Goal: Information Seeking & Learning: Compare options

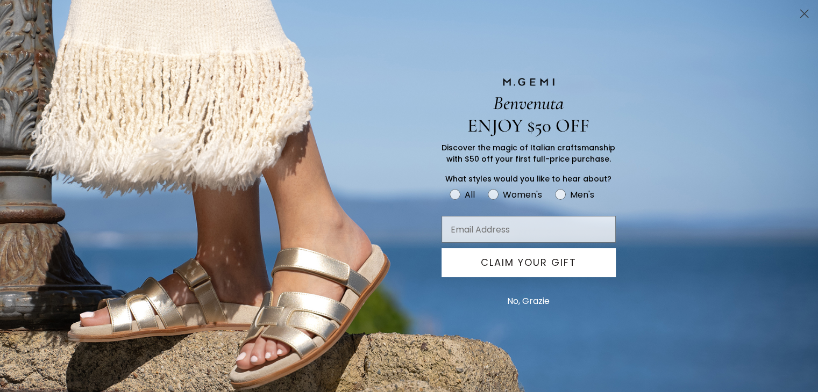
click at [544, 299] on button "No, Grazie" at bounding box center [527, 301] width 53 height 27
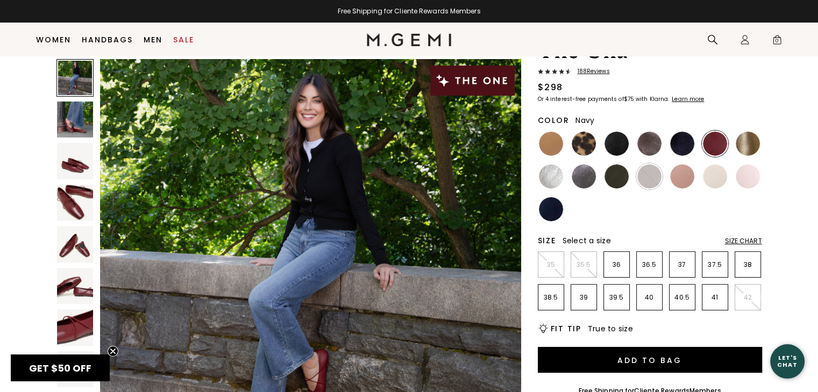
scroll to position [54, 0]
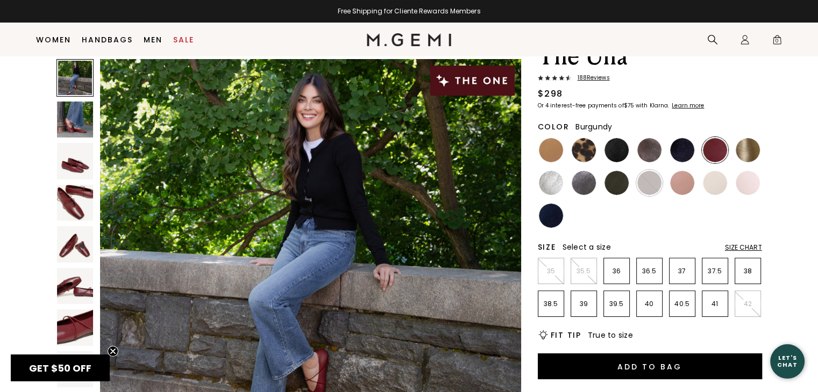
click at [84, 166] on img at bounding box center [75, 161] width 37 height 37
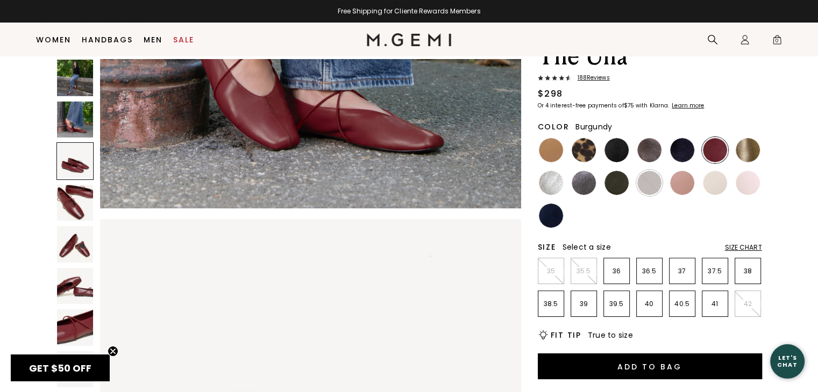
scroll to position [846, 0]
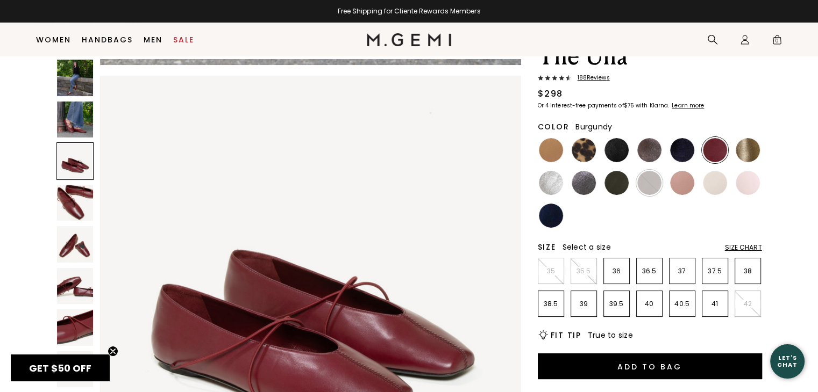
click at [77, 83] on img at bounding box center [75, 78] width 37 height 37
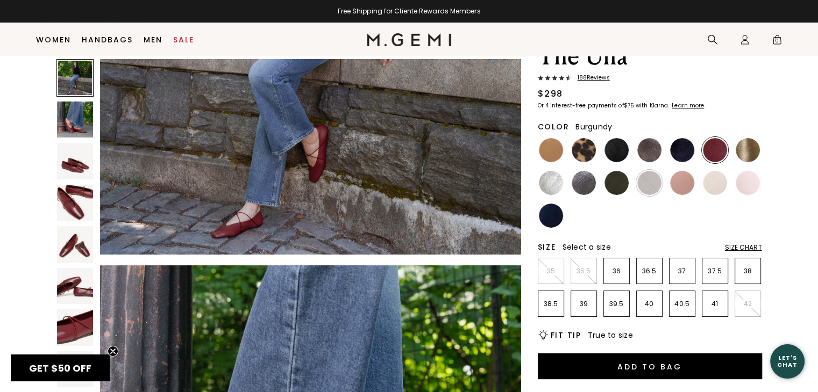
scroll to position [0, 0]
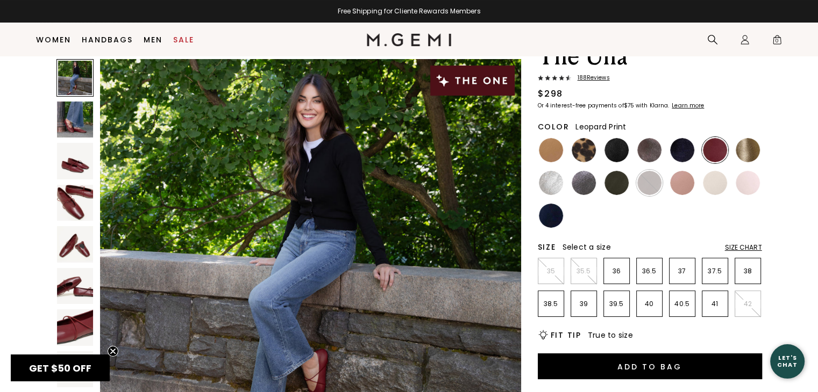
click at [584, 149] on img at bounding box center [583, 150] width 24 height 24
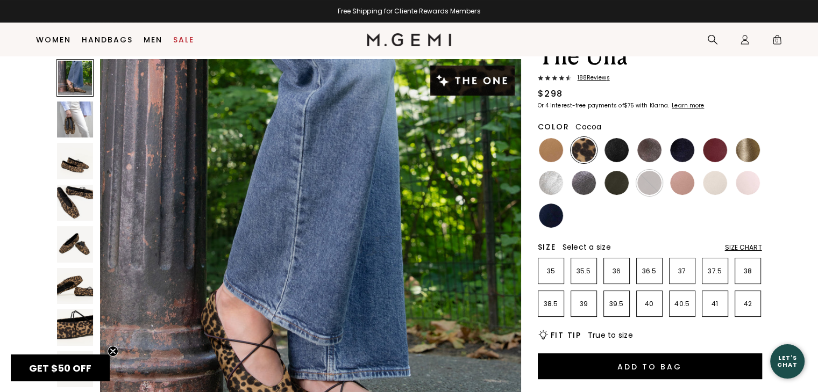
click at [643, 152] on img at bounding box center [649, 150] width 24 height 24
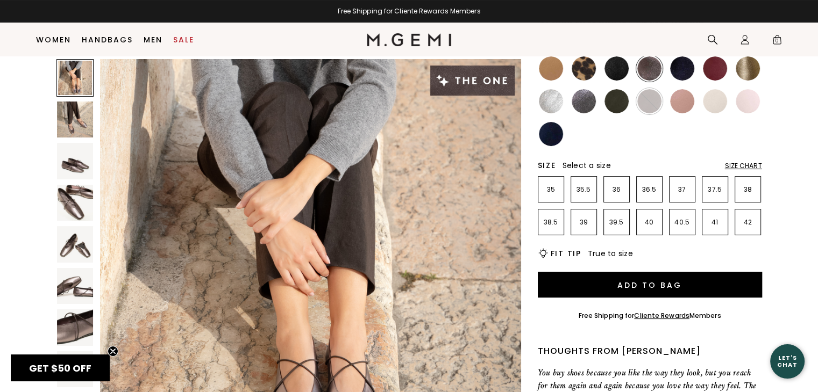
scroll to position [137, 0]
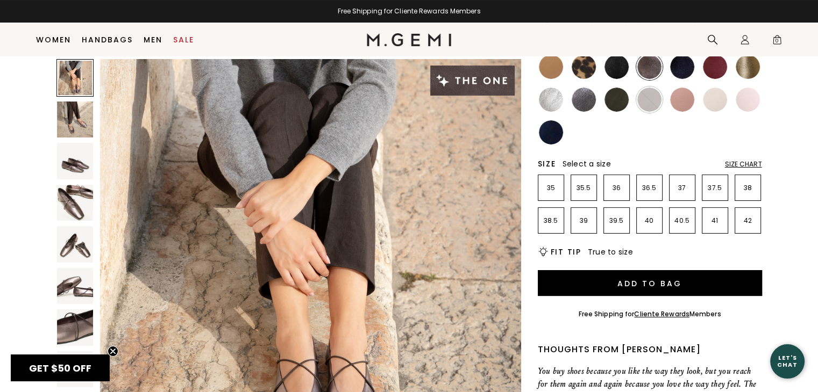
click at [67, 207] on img at bounding box center [75, 203] width 37 height 37
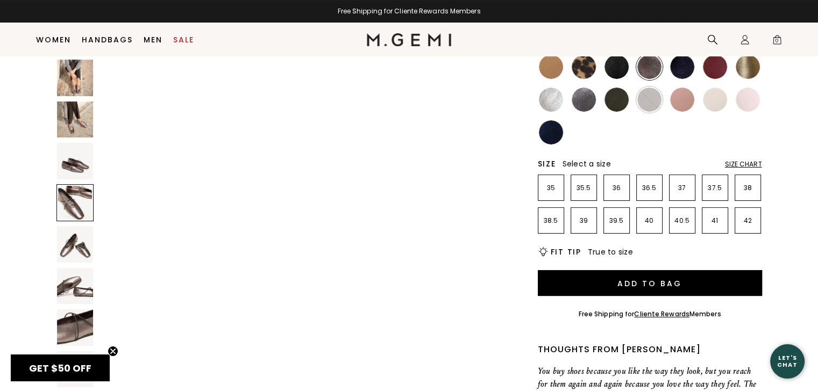
scroll to position [1269, 0]
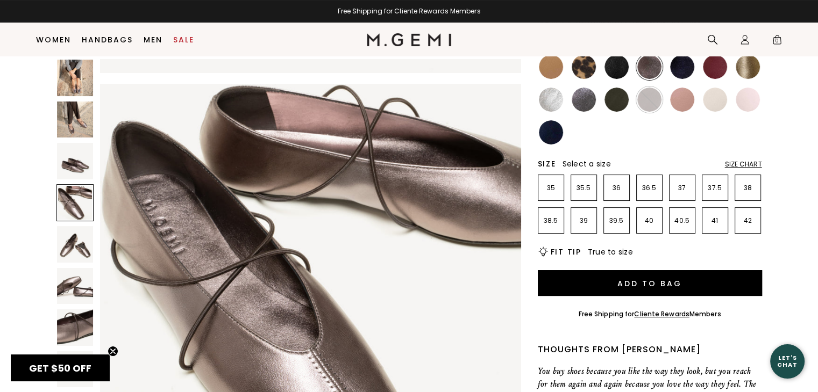
click at [82, 155] on img at bounding box center [75, 161] width 37 height 37
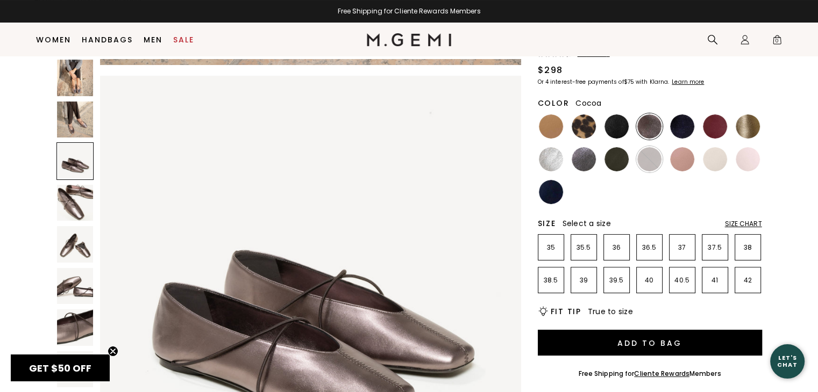
scroll to position [73, 0]
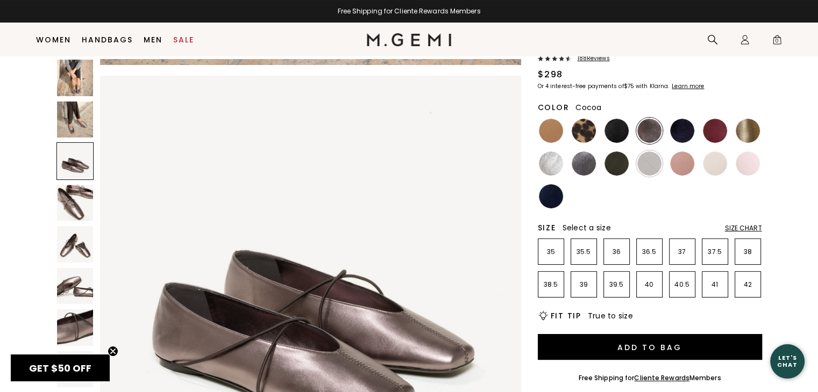
click at [625, 155] on img at bounding box center [616, 164] width 24 height 24
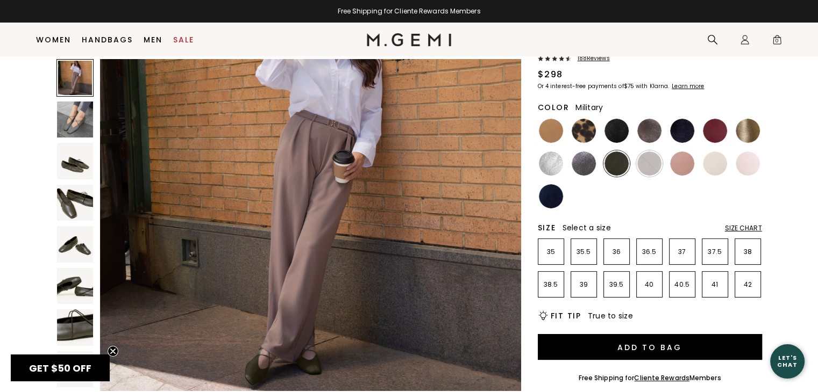
scroll to position [88, 0]
click at [552, 198] on img at bounding box center [551, 196] width 24 height 24
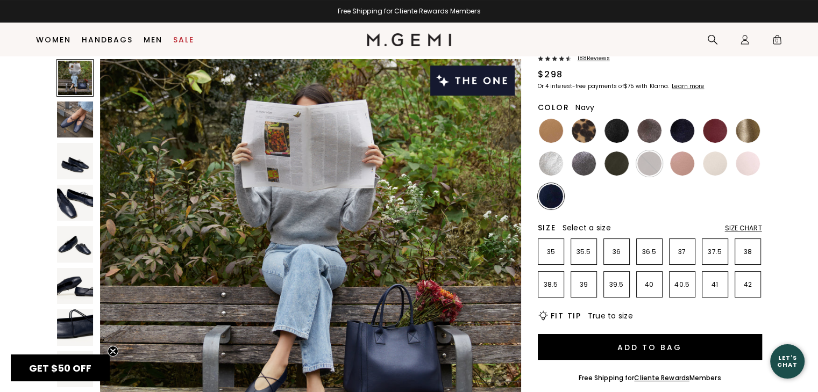
click at [683, 134] on img at bounding box center [682, 131] width 24 height 24
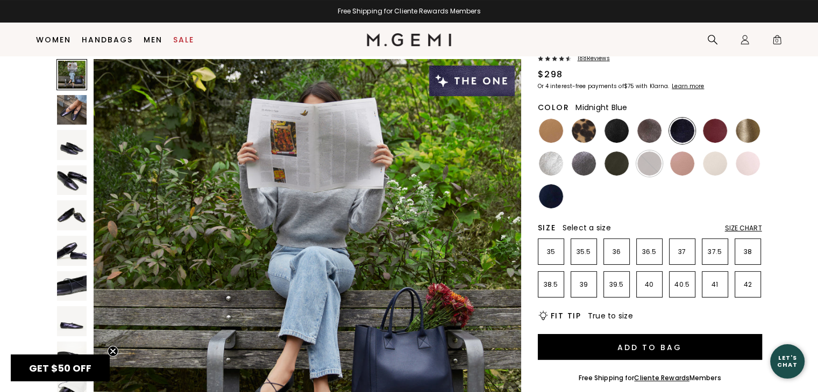
click at [713, 135] on img at bounding box center [714, 131] width 24 height 24
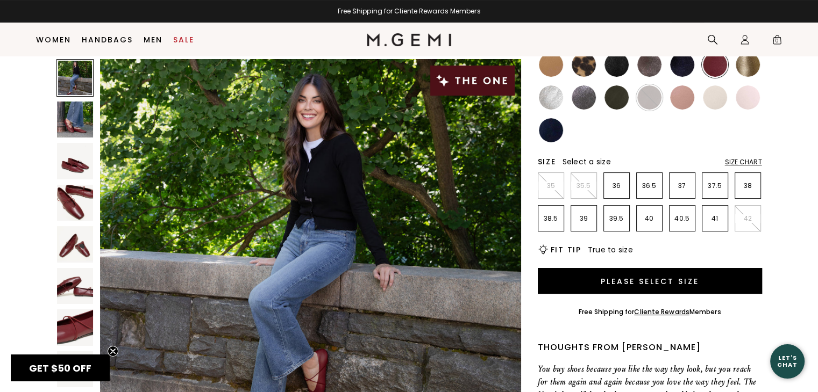
scroll to position [140, 0]
click at [657, 65] on img at bounding box center [649, 64] width 24 height 24
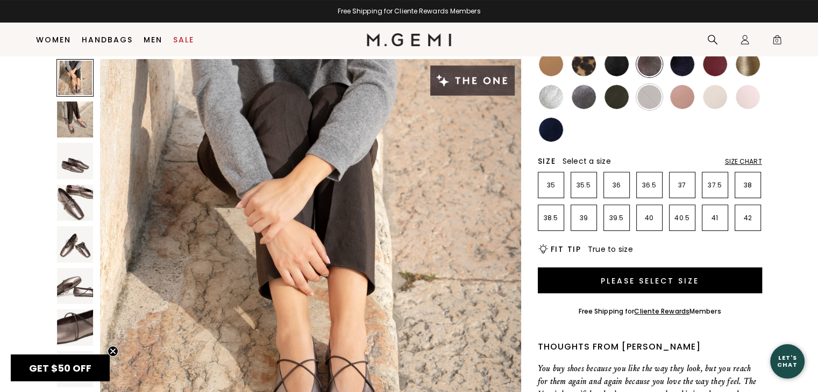
click at [76, 217] on img at bounding box center [75, 203] width 37 height 37
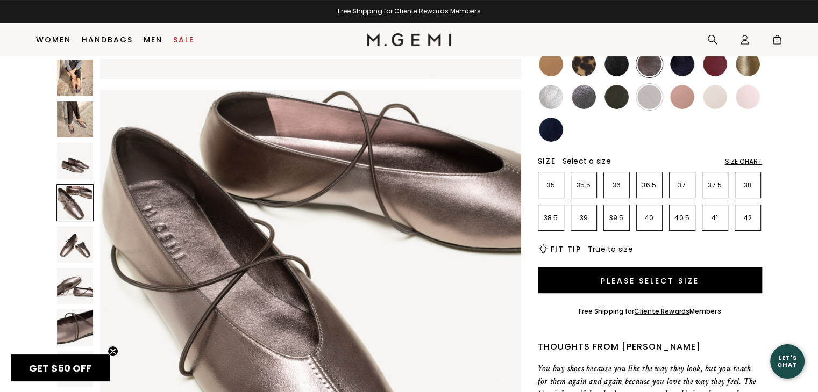
scroll to position [1269, 0]
